Goal: Task Accomplishment & Management: Complete application form

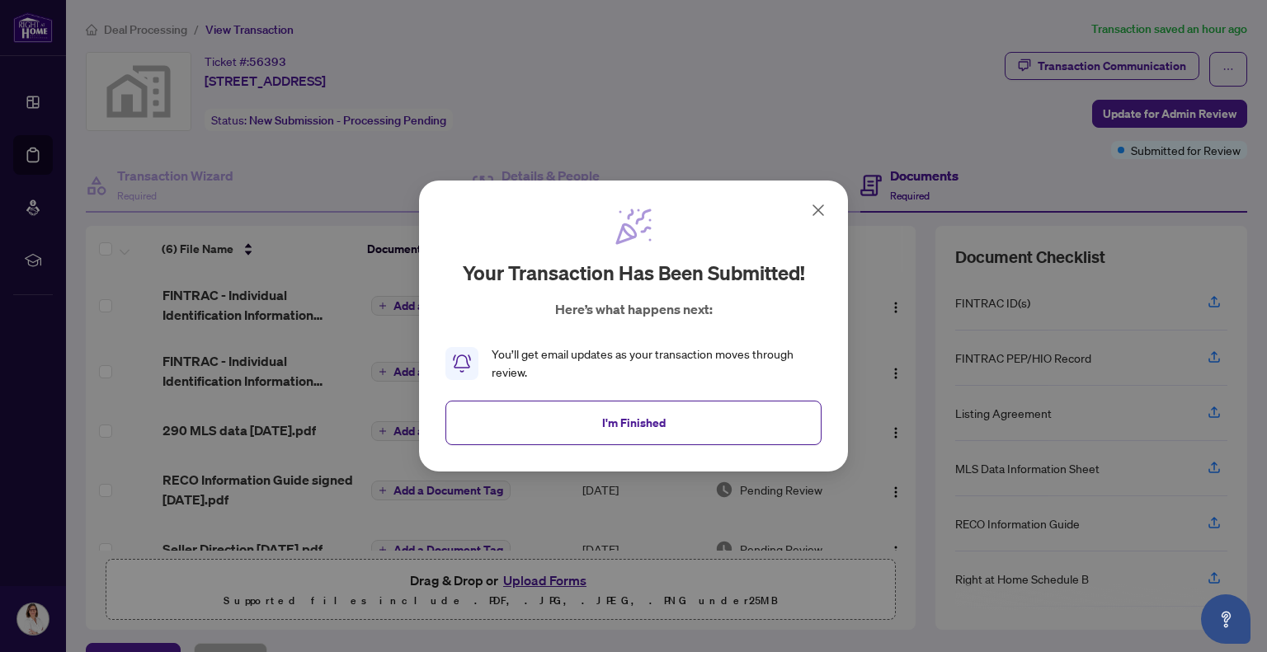
scroll to position [37, 0]
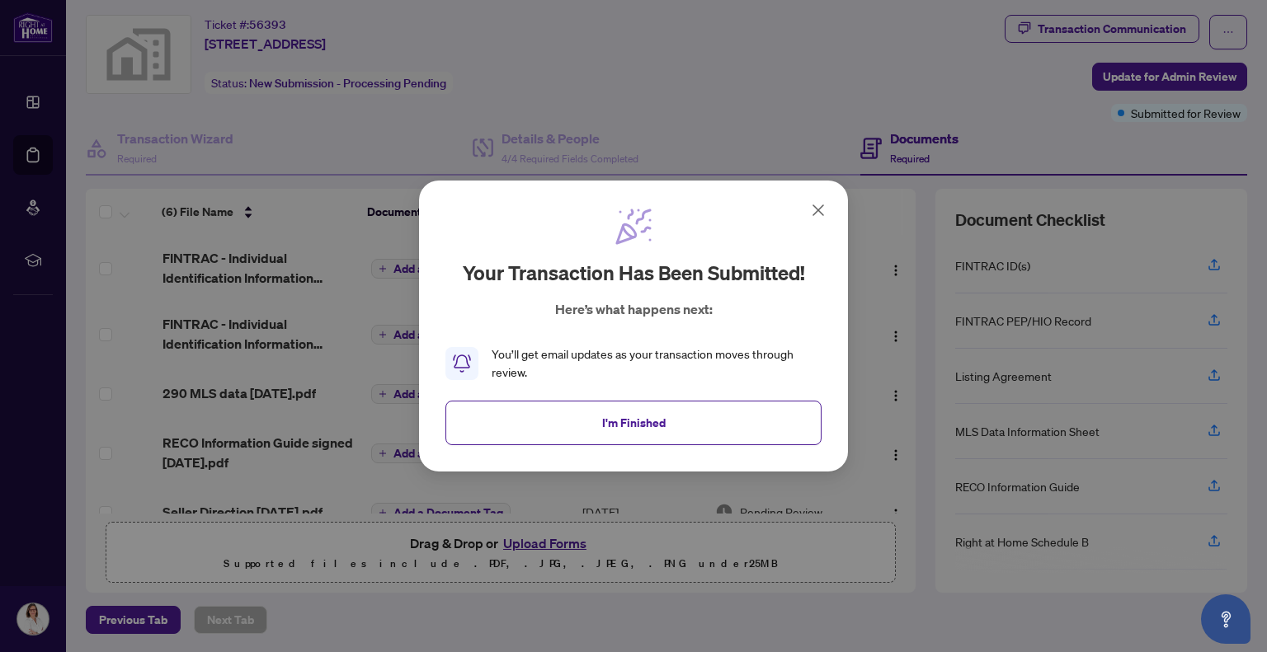
click at [818, 209] on icon at bounding box center [818, 210] width 10 height 10
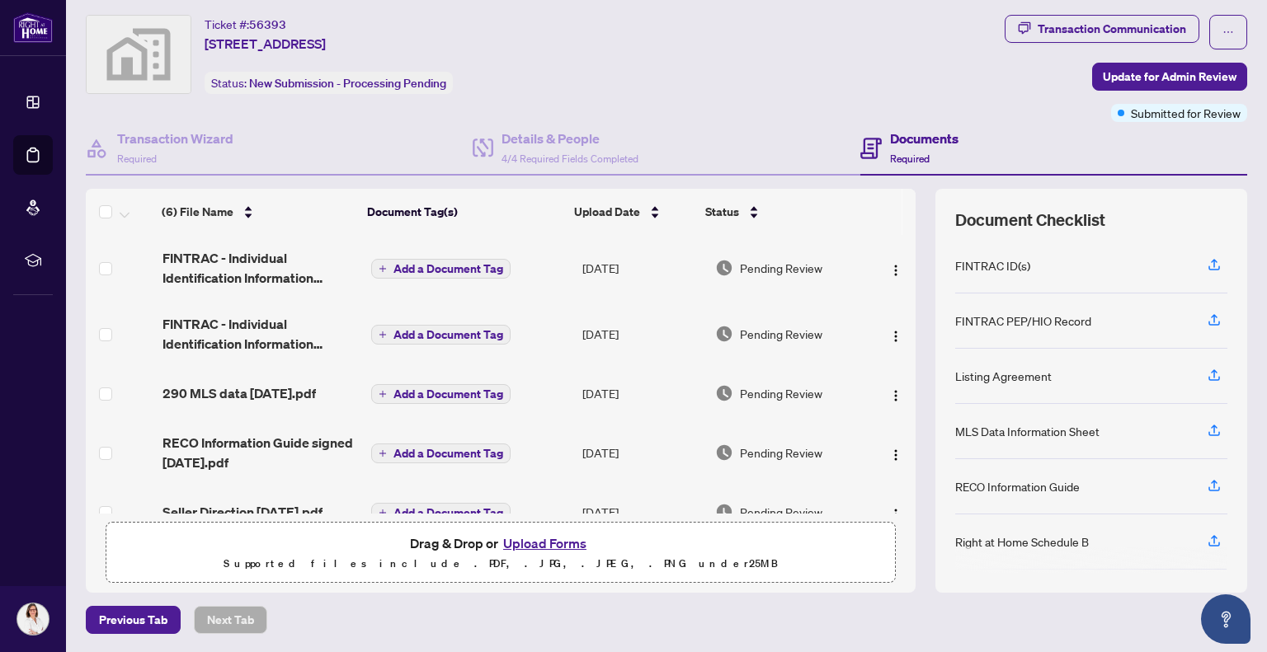
scroll to position [0, 0]
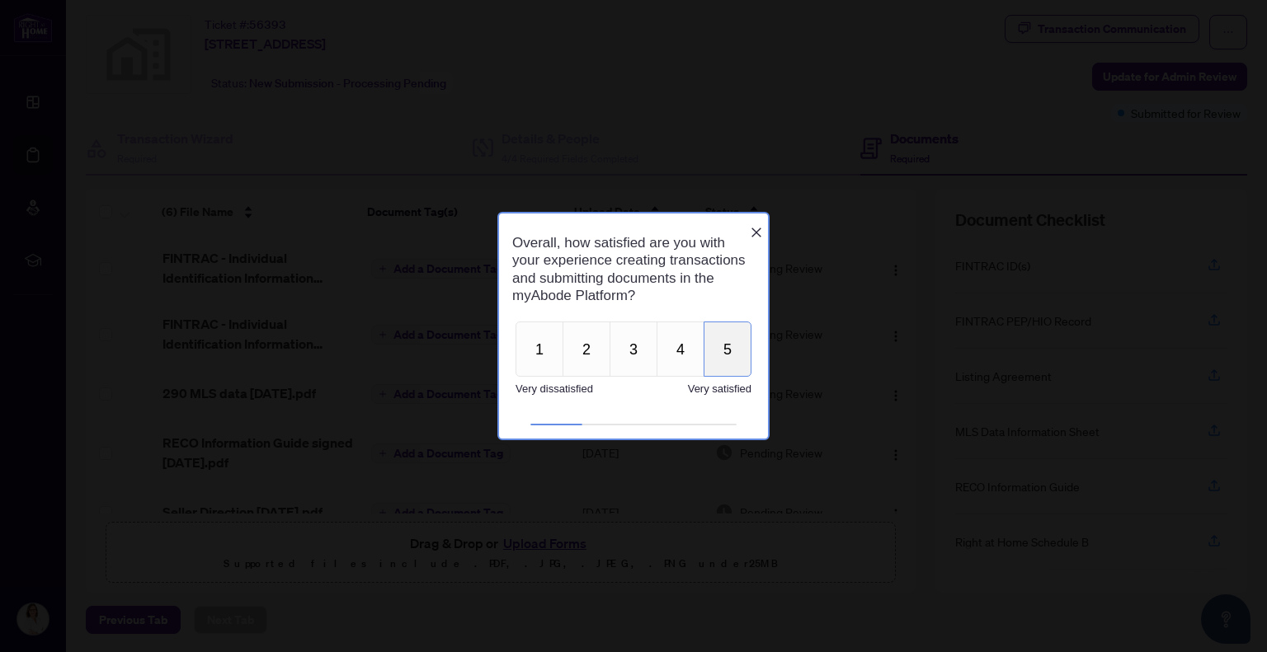
click at [728, 357] on button "5" at bounding box center [727, 348] width 48 height 55
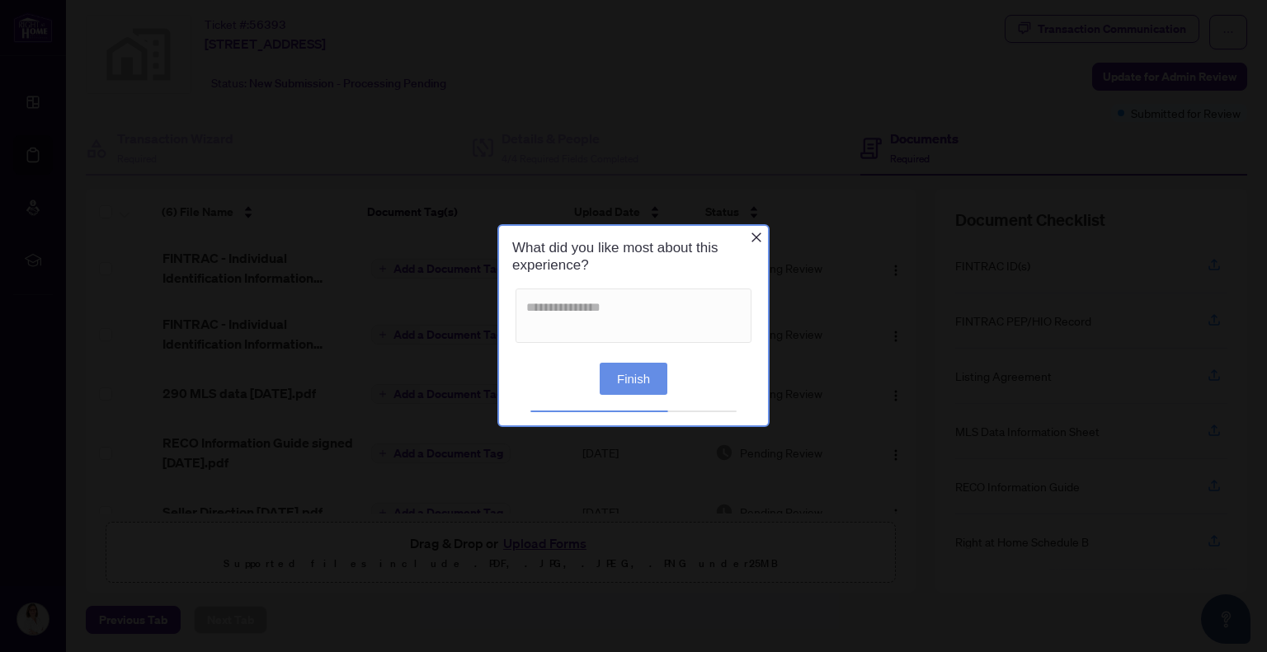
click at [751, 243] on icon "Close button" at bounding box center [756, 237] width 13 height 13
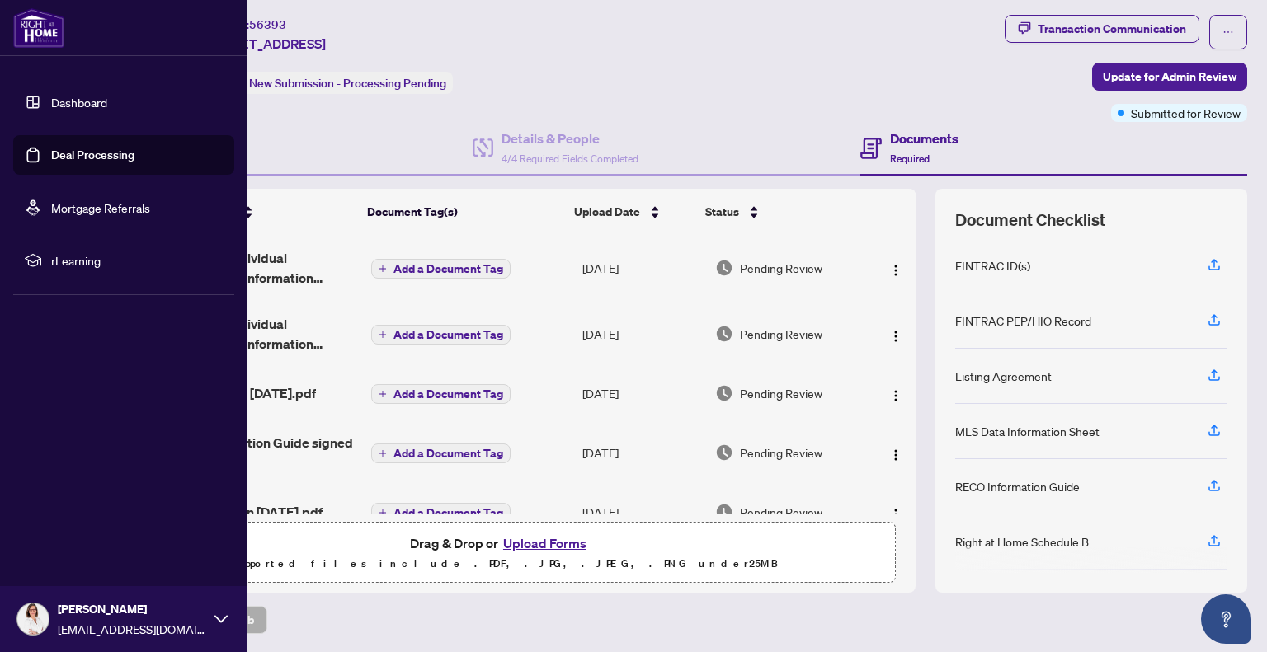
click at [107, 101] on link "Dashboard" at bounding box center [79, 102] width 56 height 15
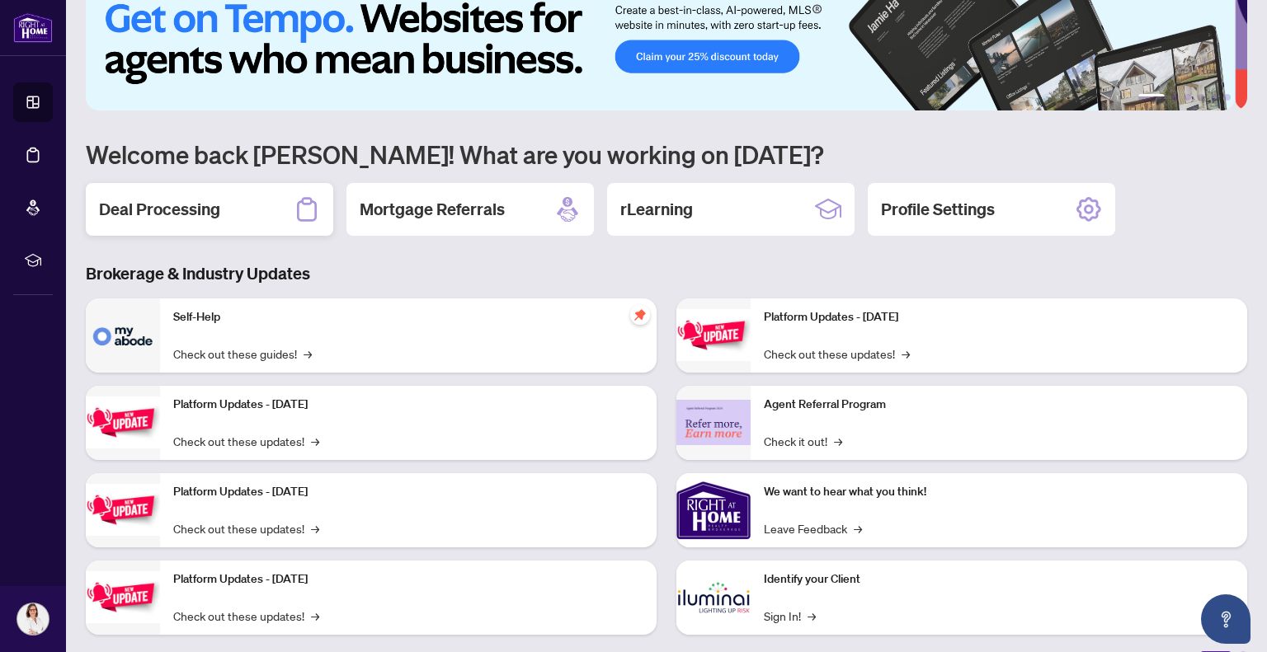
click at [218, 198] on h2 "Deal Processing" at bounding box center [159, 209] width 121 height 23
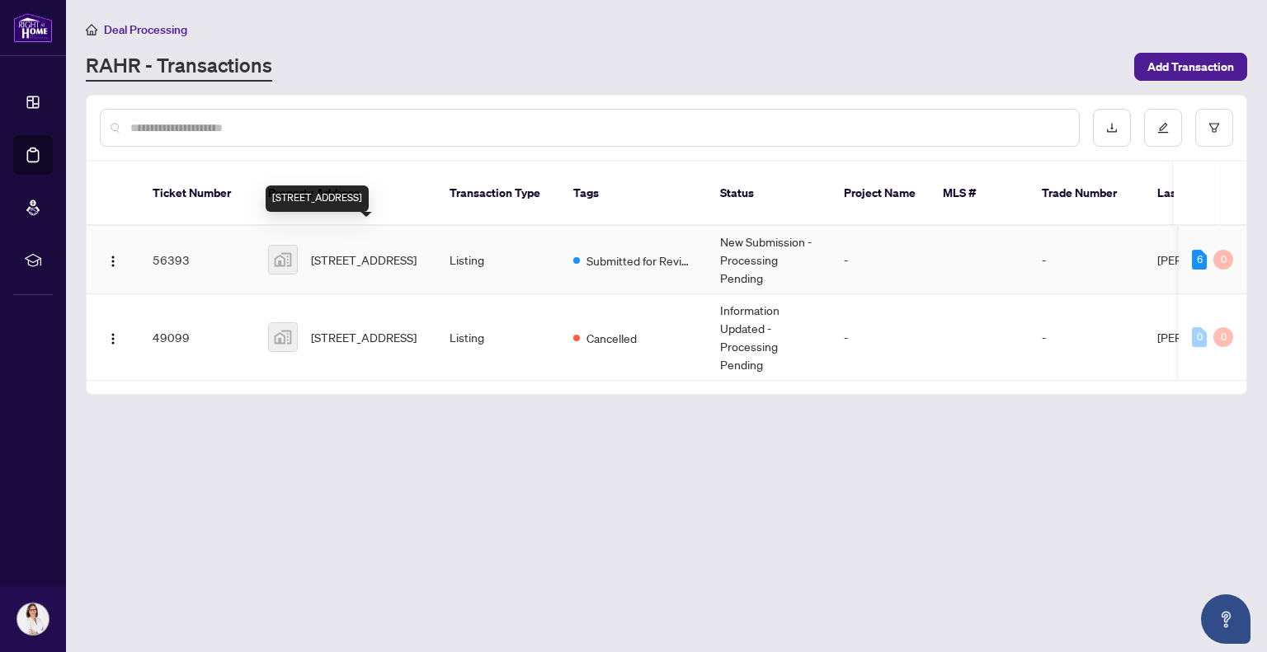
click at [341, 251] on span "[STREET_ADDRESS]" at bounding box center [364, 260] width 106 height 18
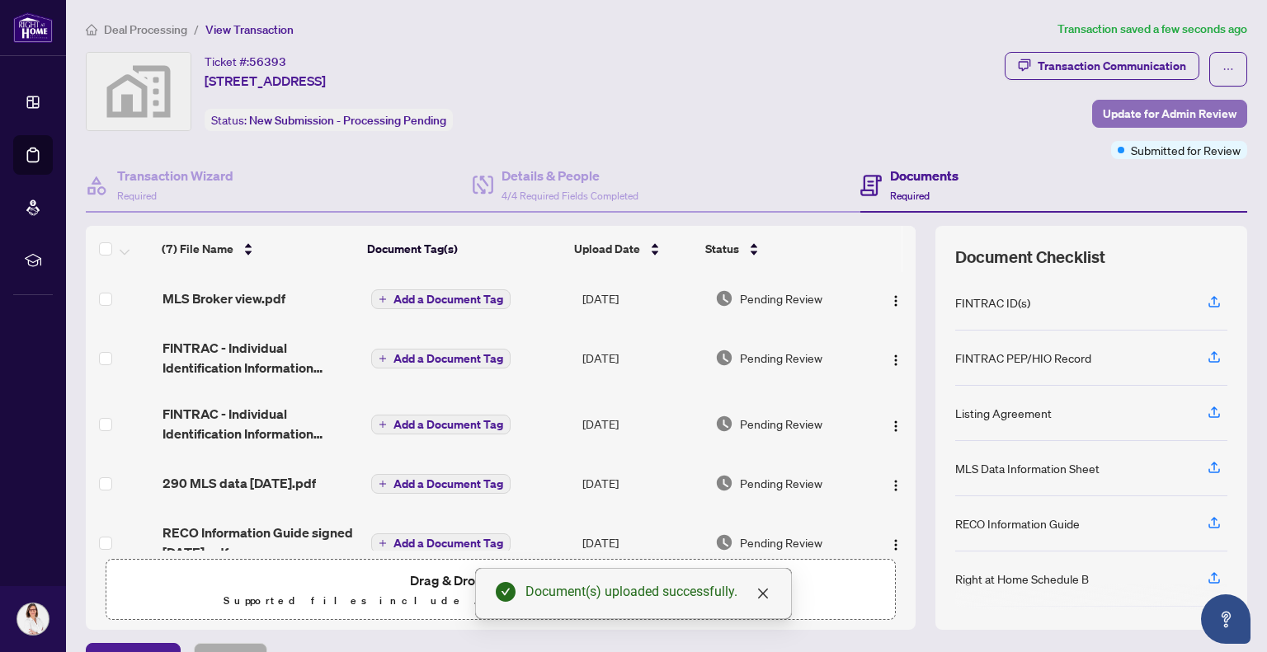
click at [1123, 110] on span "Update for Admin Review" at bounding box center [1170, 114] width 134 height 26
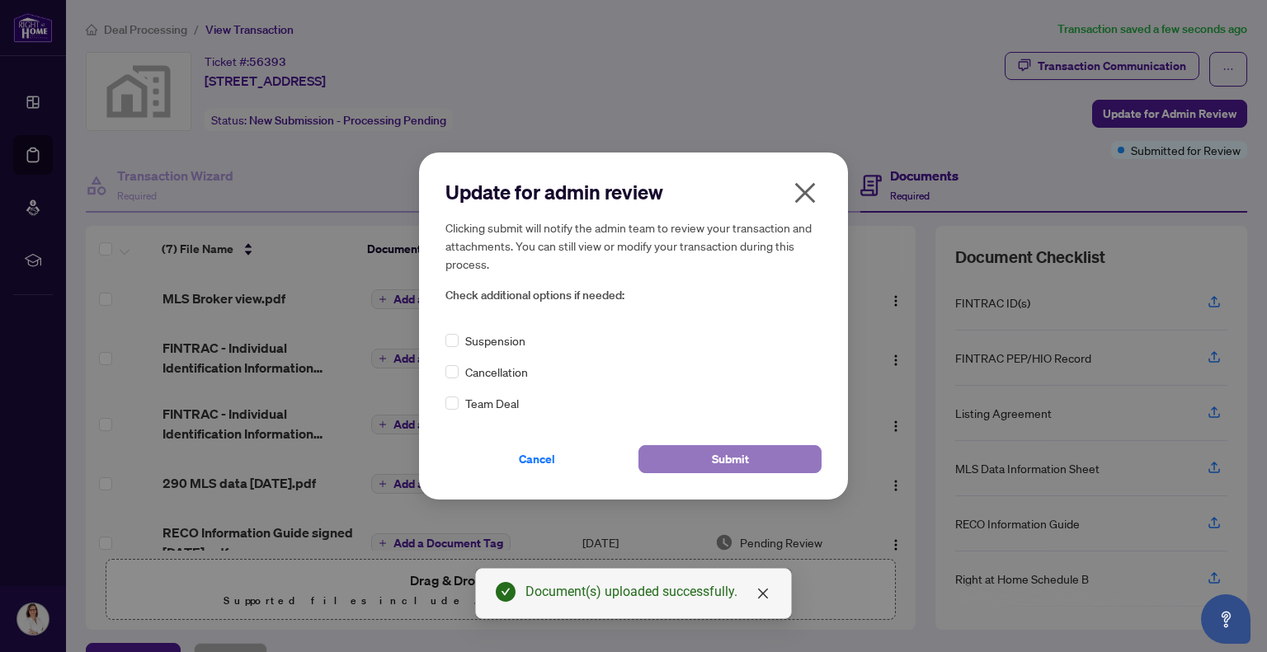
click at [694, 459] on button "Submit" at bounding box center [729, 459] width 183 height 28
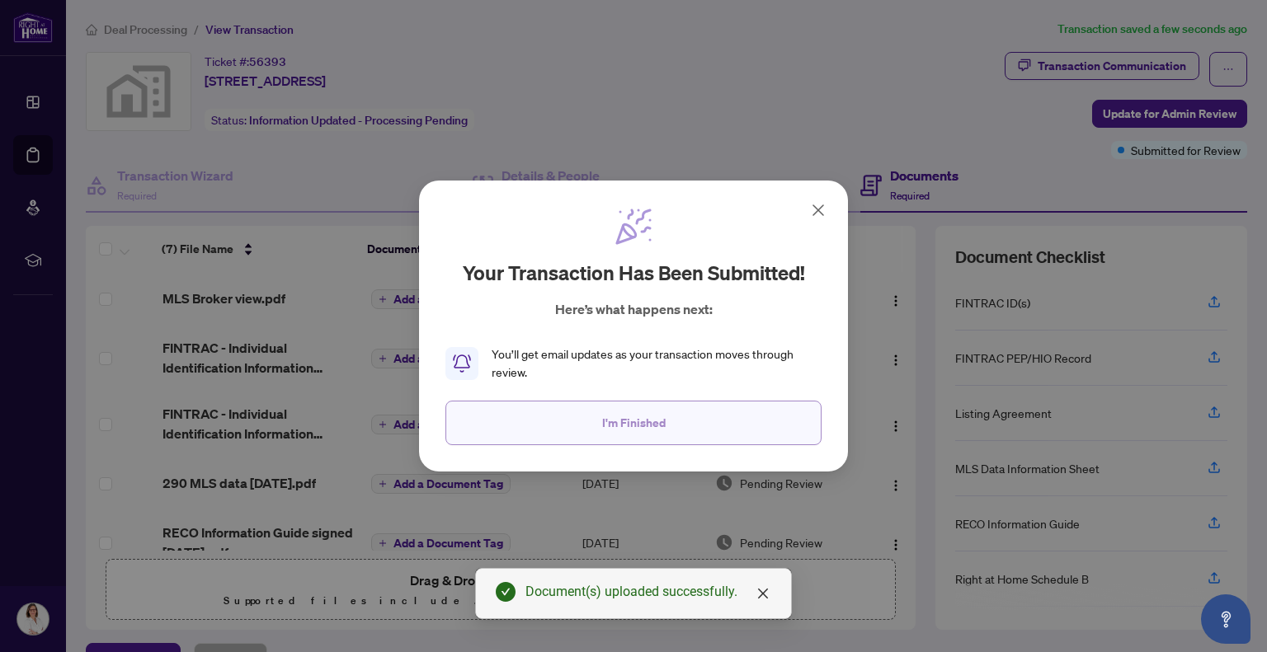
click at [651, 415] on span "I'm Finished" at bounding box center [634, 423] width 64 height 26
